Goal: Find contact information: Find contact information

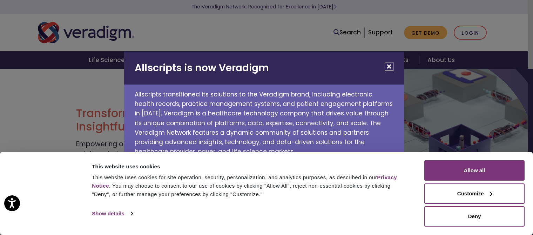
click at [386, 66] on button "Close" at bounding box center [389, 66] width 9 height 9
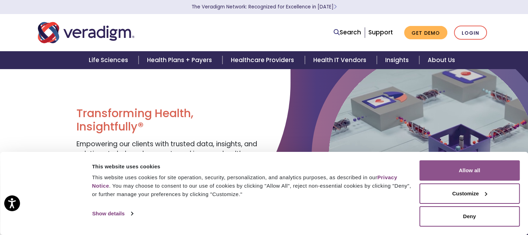
click at [481, 174] on button "Allow all" at bounding box center [469, 170] width 100 height 20
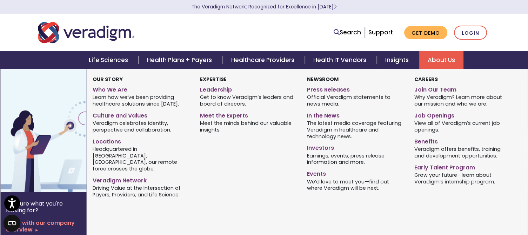
click at [440, 61] on link "About Us" at bounding box center [441, 60] width 44 height 18
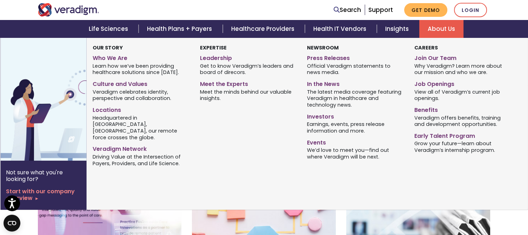
scroll to position [140, 0]
click at [442, 28] on link "About Us" at bounding box center [441, 29] width 44 height 18
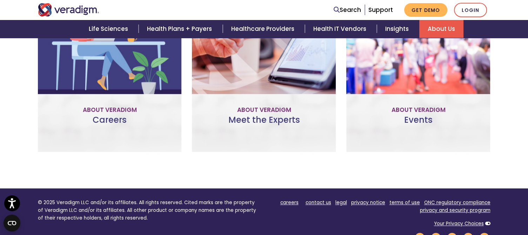
scroll to position [596, 0]
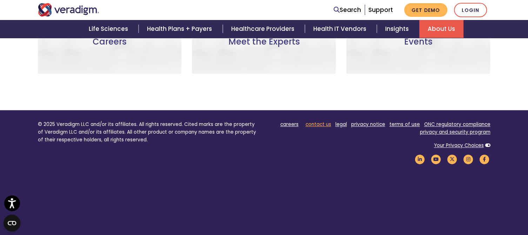
click at [318, 125] on link "contact us" at bounding box center [318, 124] width 26 height 7
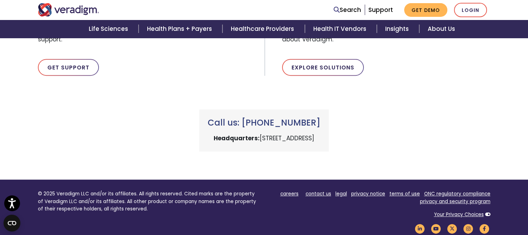
scroll to position [280, 0]
